Goal: Book appointment/travel/reservation

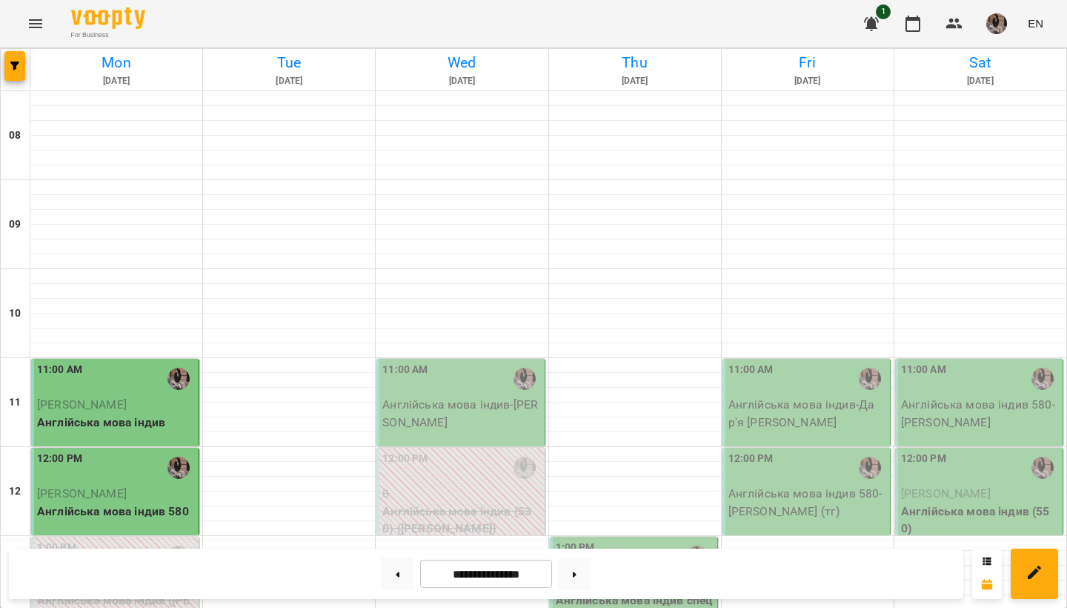
scroll to position [252, 0]
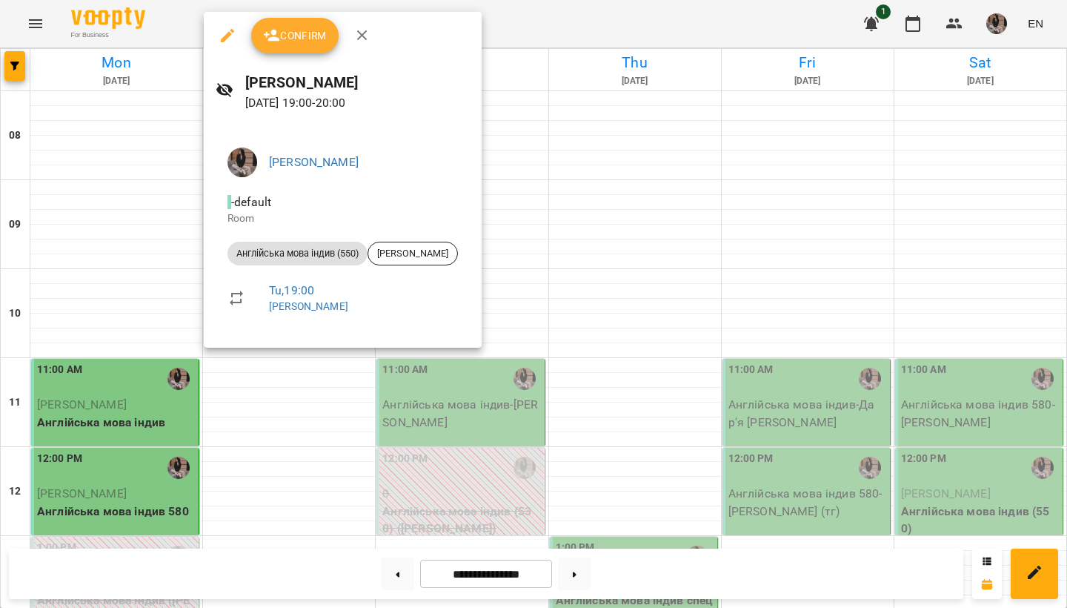
click at [285, 48] on button "Confirm" at bounding box center [294, 36] width 87 height 36
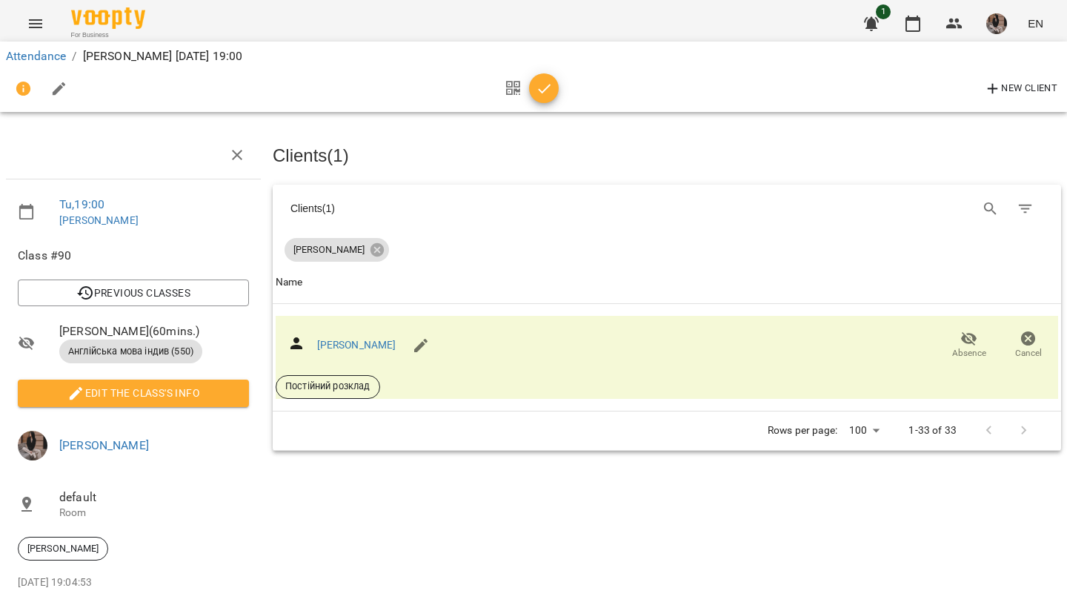
click at [544, 83] on icon "button" at bounding box center [545, 89] width 18 height 18
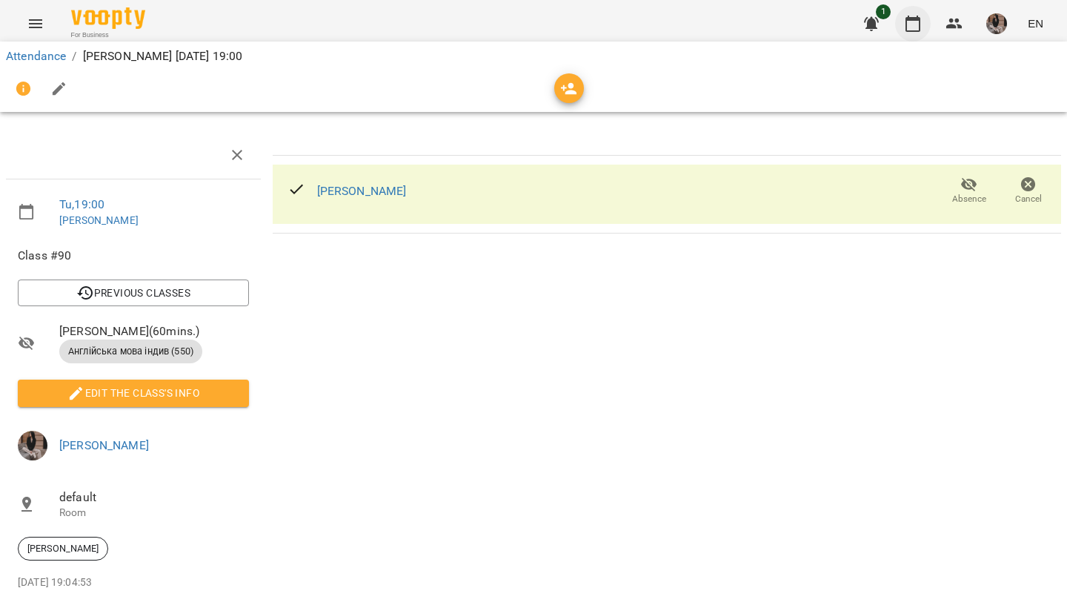
click at [930, 23] on button "button" at bounding box center [913, 24] width 36 height 36
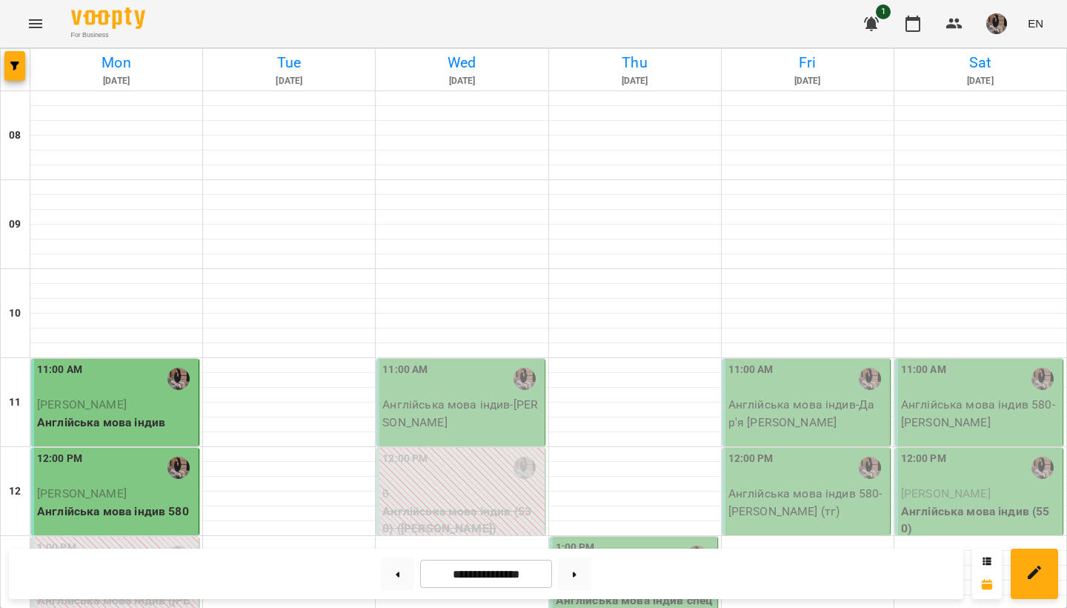
click at [1056, 1] on div "For Business 1 EN" at bounding box center [533, 23] width 1067 height 47
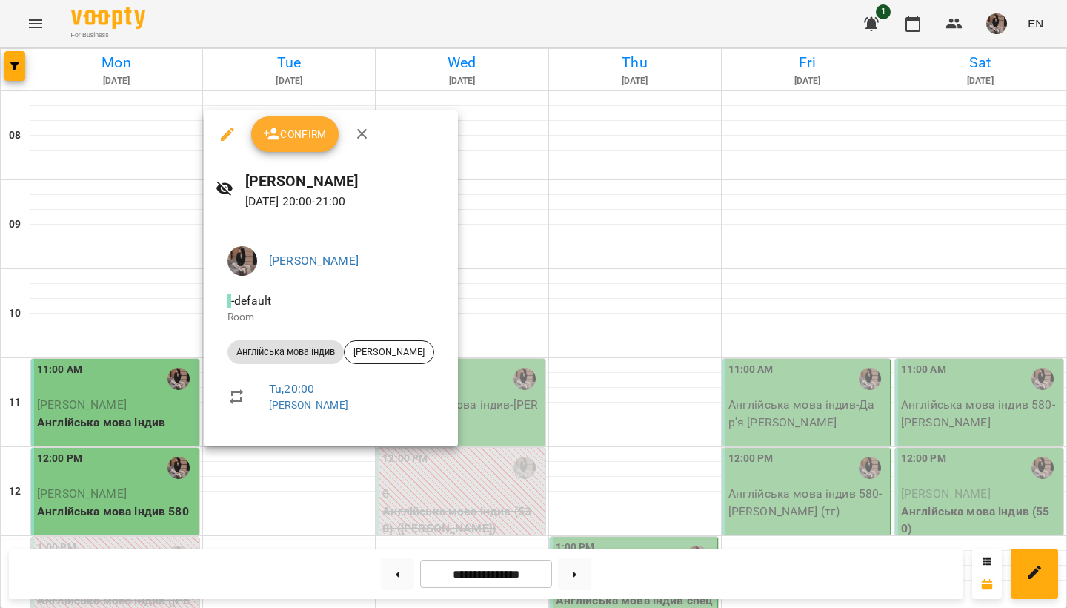
click at [299, 138] on span "Confirm" at bounding box center [295, 134] width 64 height 18
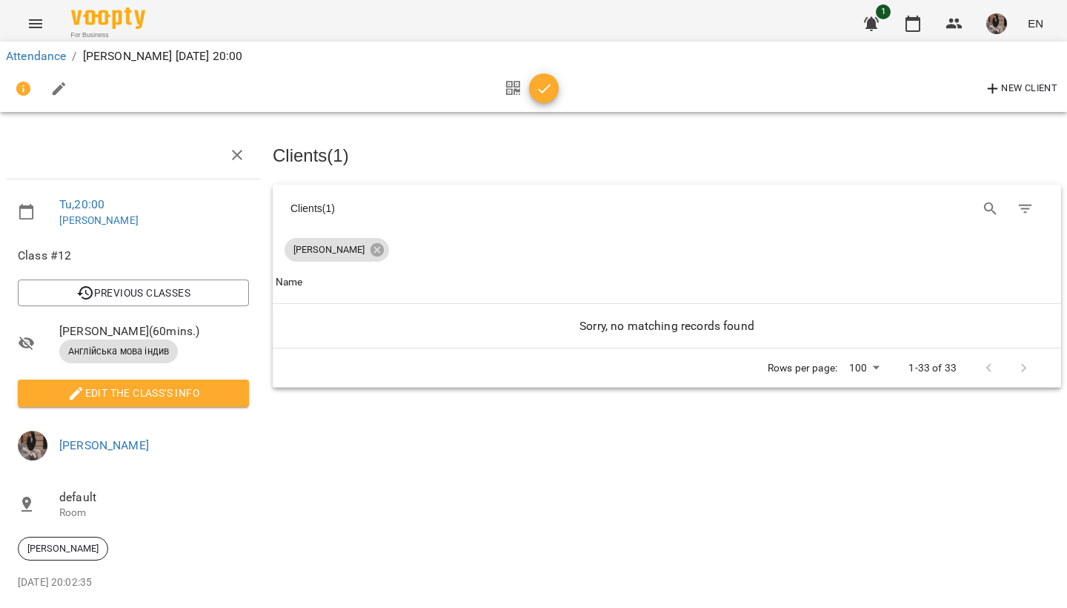
click at [544, 93] on icon "button" at bounding box center [545, 89] width 18 height 18
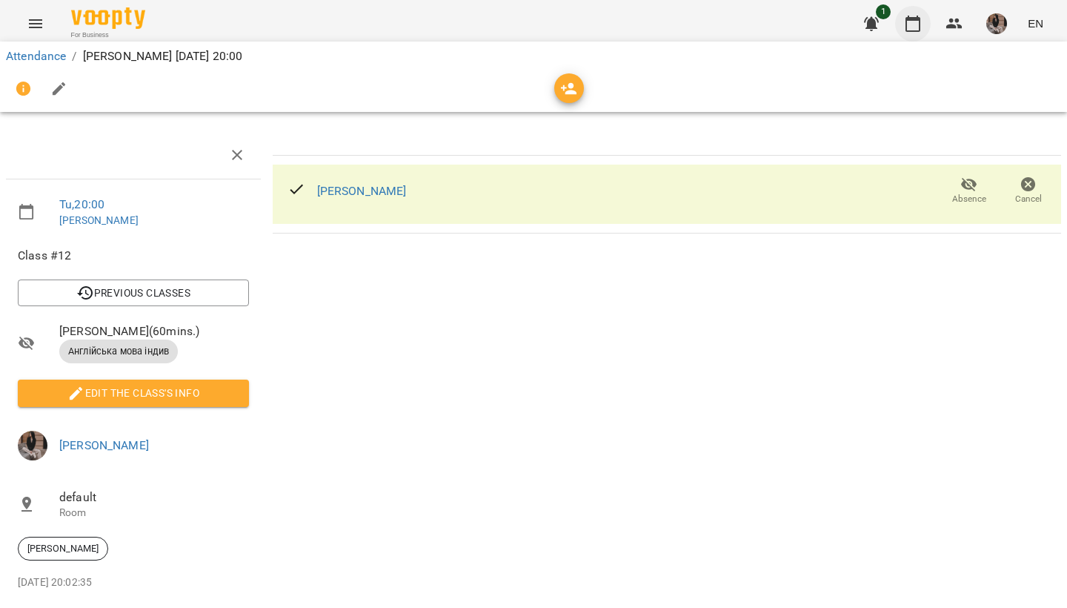
click at [920, 27] on icon "button" at bounding box center [913, 24] width 15 height 16
